Goal: Register for event/course

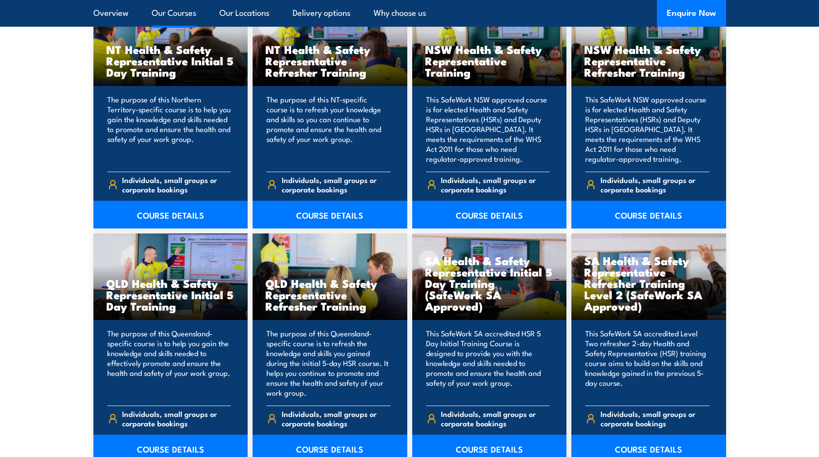
scroll to position [1186, 0]
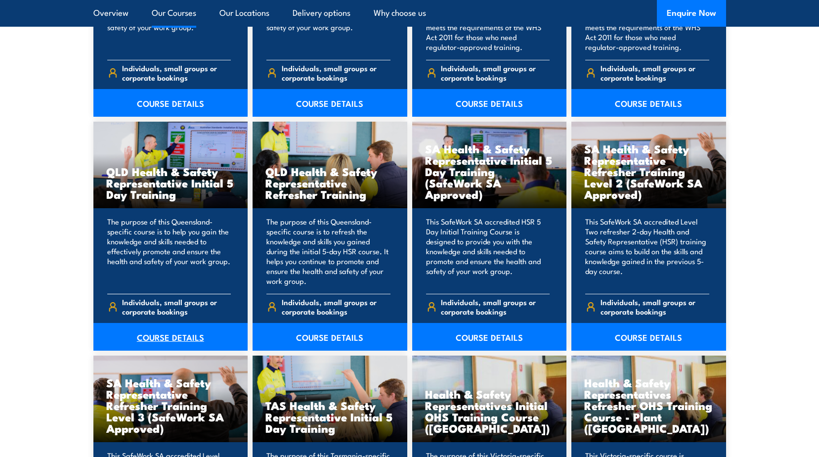
click at [164, 339] on link "COURSE DETAILS" at bounding box center [170, 337] width 155 height 28
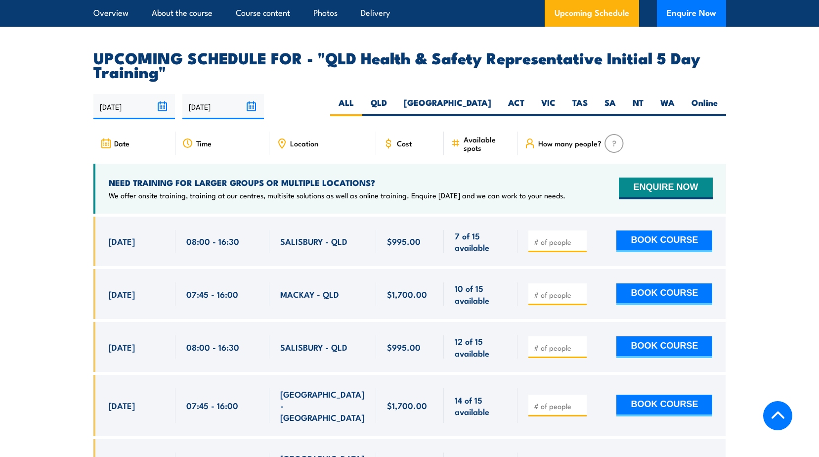
scroll to position [1630, 0]
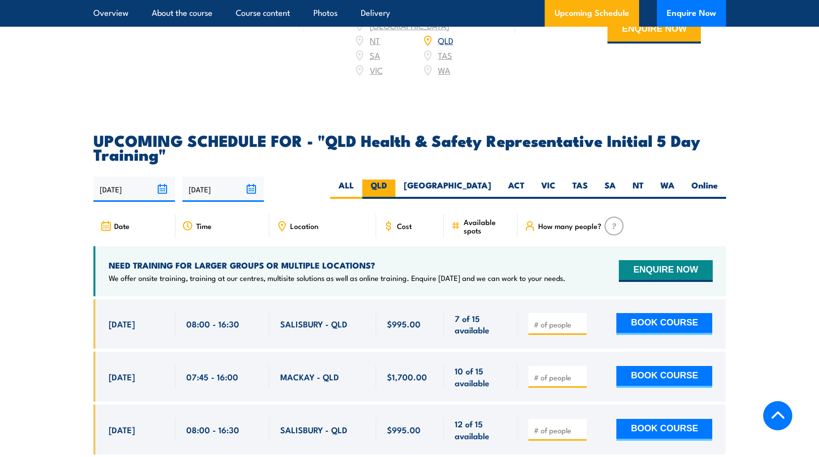
click at [395, 185] on label "QLD" at bounding box center [378, 188] width 33 height 19
click at [393, 185] on input "QLD" at bounding box center [390, 182] width 6 height 6
radio input "true"
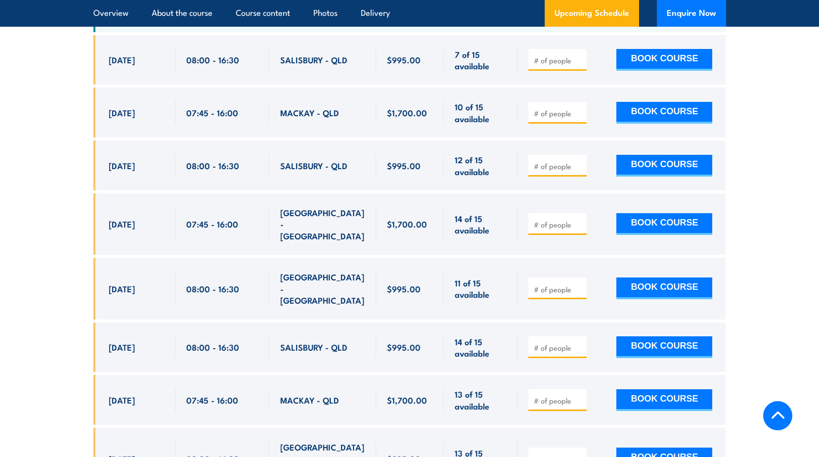
scroll to position [1809, 0]
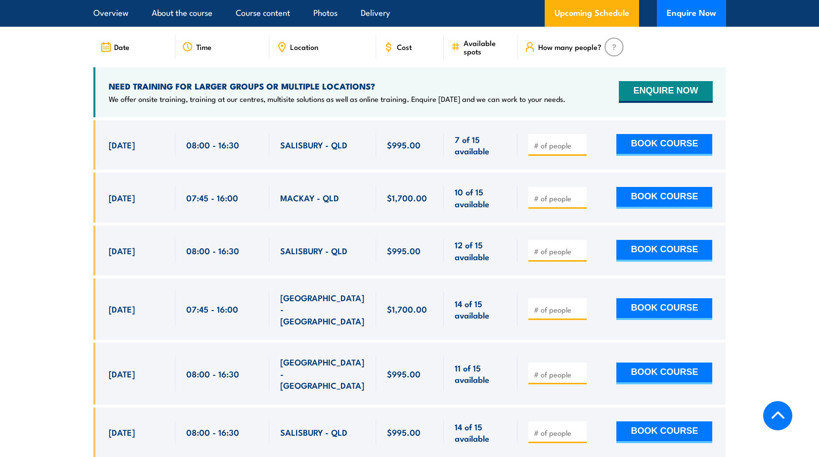
click at [292, 194] on span "MACKAY - QLD" at bounding box center [309, 197] width 59 height 11
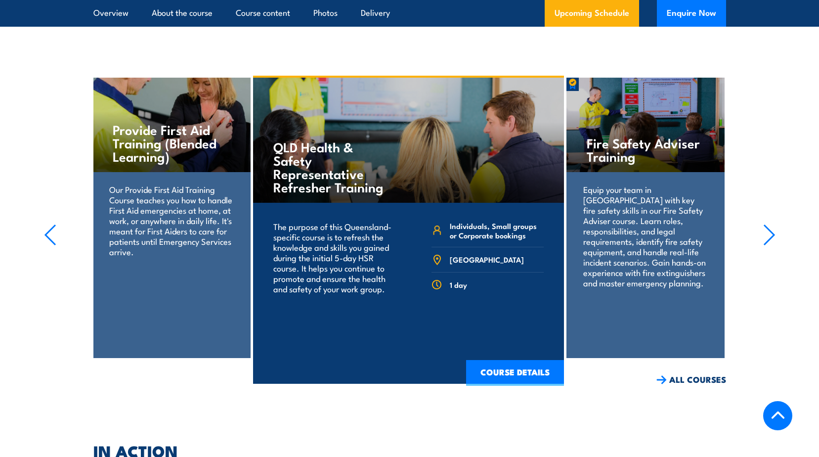
scroll to position [2748, 0]
